Goal: Browse casually

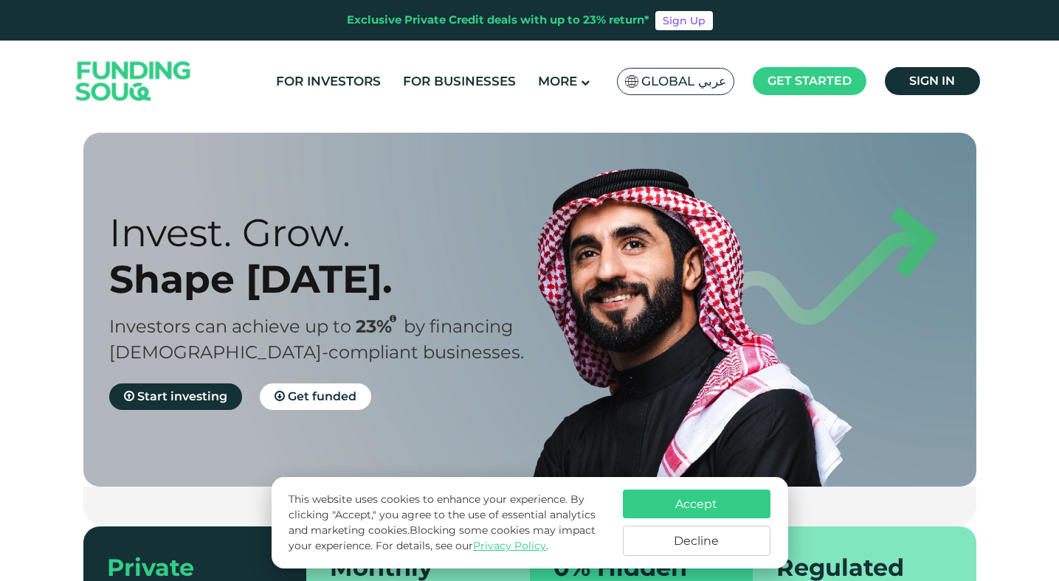
click at [651, 507] on button "Accept" at bounding box center [697, 504] width 148 height 29
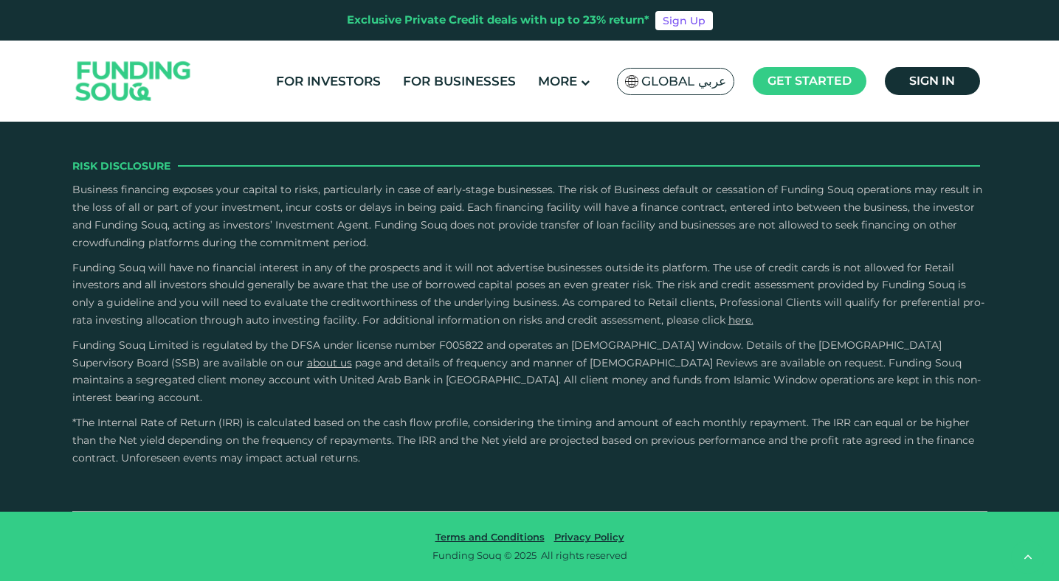
scroll to position [4800, 0]
type tc-range-slider "4"
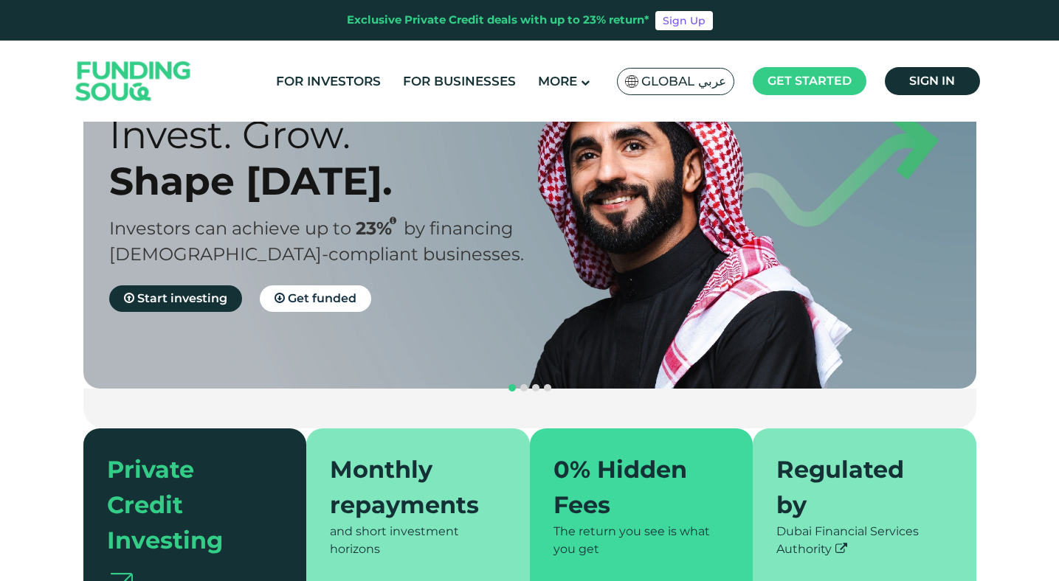
scroll to position [0, 0]
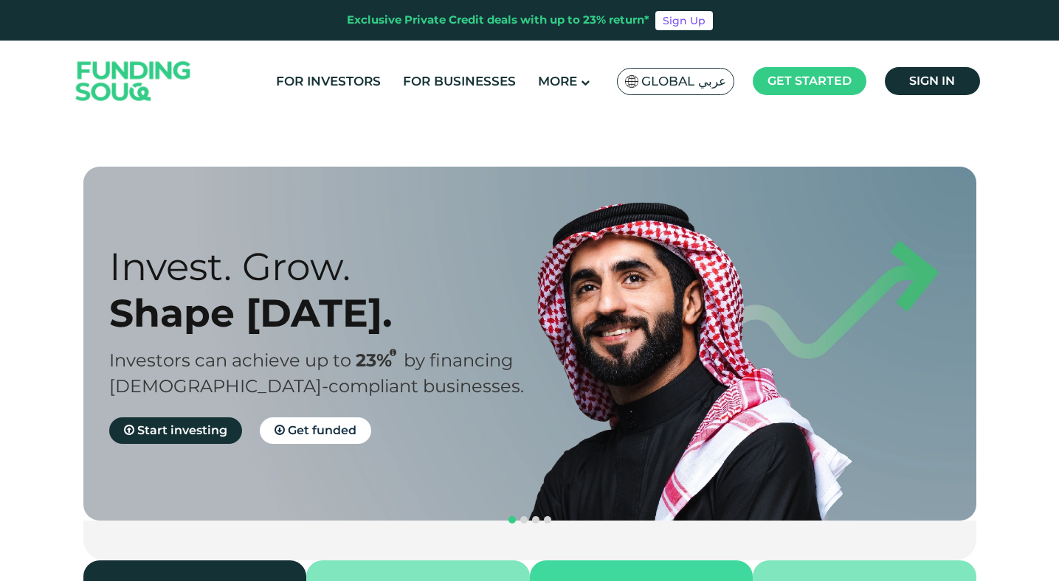
click at [130, 88] on img at bounding box center [133, 81] width 145 height 75
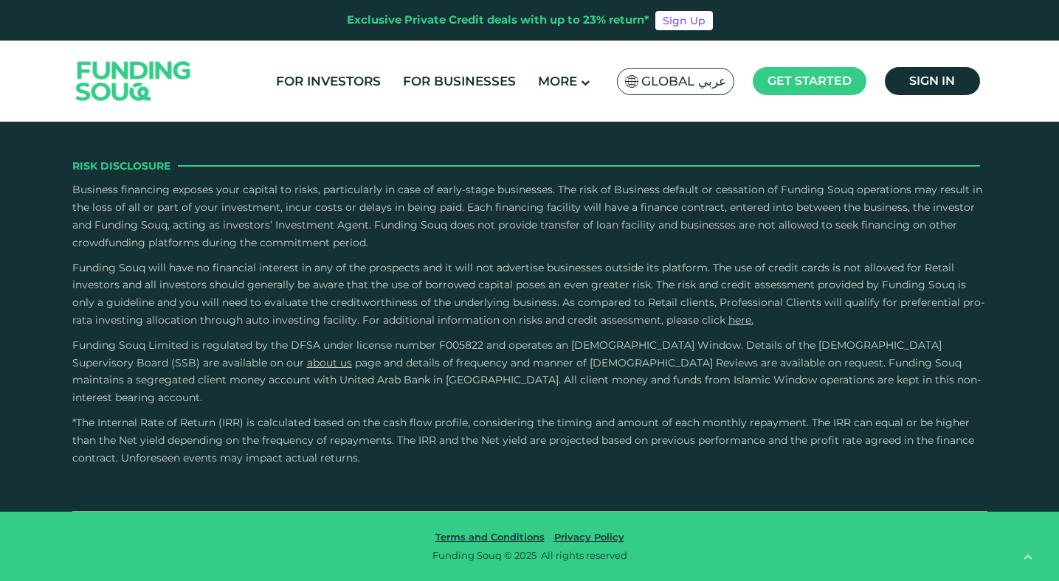
scroll to position [4467, 0]
type tc-range-slider "4"
click at [889, 72] on icon "open Linkedin" at bounding box center [891, 66] width 10 height 11
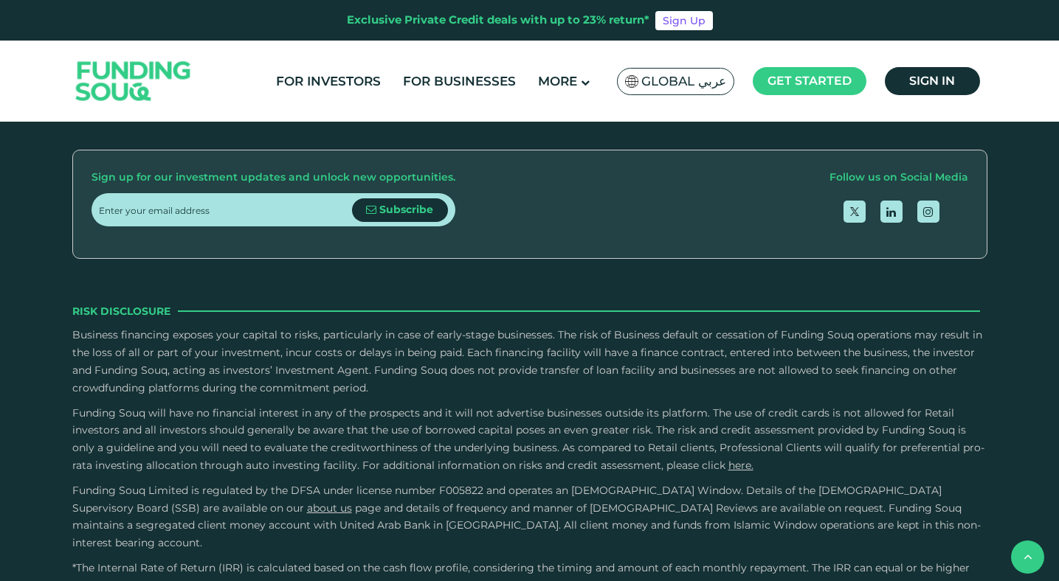
scroll to position [1890, 0]
